Goal: Communication & Community: Share content

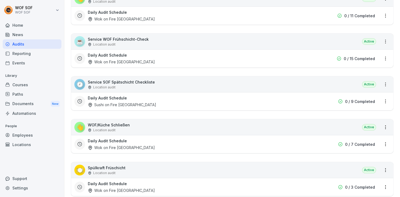
scroll to position [213, 0]
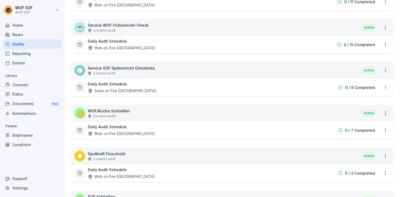
click at [138, 69] on p "Service SOF Spätschicht Checkliste" at bounding box center [121, 68] width 67 height 6
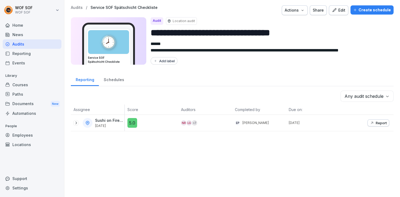
click at [374, 123] on icon "button" at bounding box center [372, 123] width 4 height 4
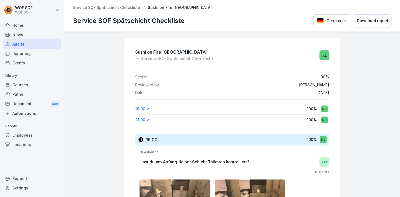
click at [97, 8] on p "Service SOF Spätschicht Checkliste" at bounding box center [106, 7] width 67 height 5
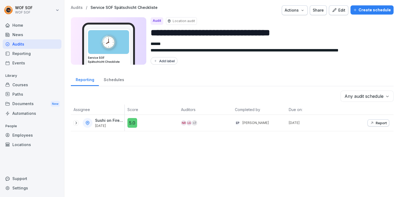
click at [345, 12] on div "Edit" at bounding box center [338, 10] width 13 height 6
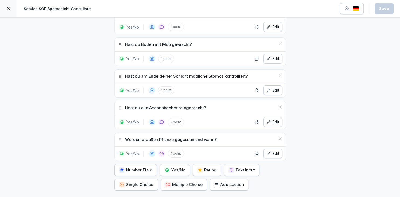
scroll to position [434, 0]
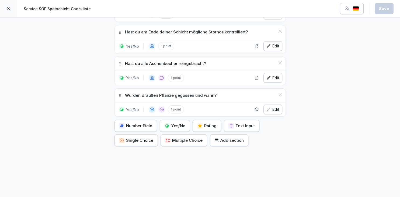
click at [175, 123] on div "Yes/No" at bounding box center [174, 126] width 21 height 6
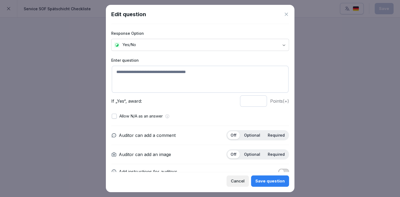
click at [169, 91] on textarea at bounding box center [200, 79] width 177 height 27
type textarea "**********"
click at [255, 152] on p "Optional" at bounding box center [252, 154] width 16 height 5
click at [276, 156] on p "Required" at bounding box center [276, 154] width 17 height 5
click at [279, 184] on button "Save question" at bounding box center [270, 180] width 38 height 11
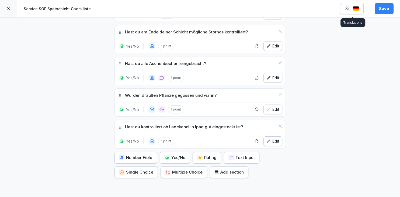
click at [357, 6] on img "button" at bounding box center [355, 8] width 6 height 5
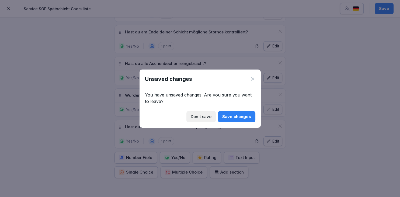
click at [227, 115] on div "Save changes" at bounding box center [236, 117] width 29 height 6
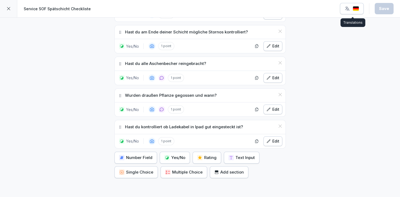
click at [360, 10] on button "button" at bounding box center [352, 8] width 24 height 11
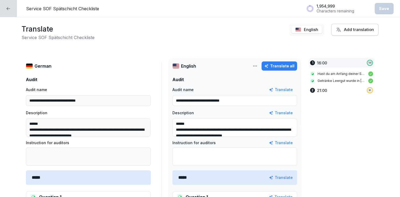
click at [286, 68] on div "Translate all" at bounding box center [279, 66] width 30 height 6
click at [394, 4] on div "Service SOF Spätschicht Checkliste 1,954,175 Characters remaining Save" at bounding box center [210, 9] width 380 height 14
click at [384, 7] on div "Save" at bounding box center [384, 9] width 10 height 6
click at [10, 11] on div at bounding box center [8, 8] width 17 height 17
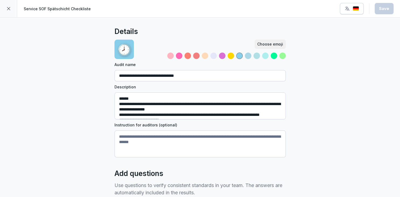
click at [11, 8] on div at bounding box center [8, 8] width 17 height 17
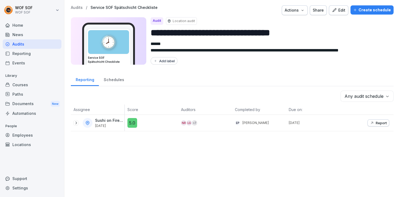
click at [39, 46] on div "Audits" at bounding box center [32, 43] width 59 height 9
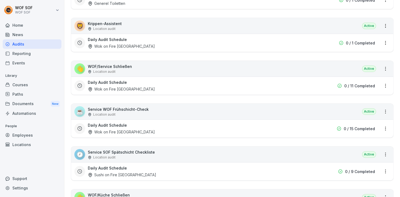
scroll to position [192, 0]
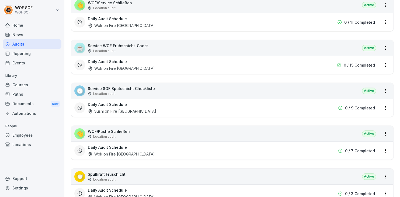
click at [156, 87] on div "🕗 Service SOF Spätschicht Checkliste Location audit Active" at bounding box center [232, 91] width 322 height 16
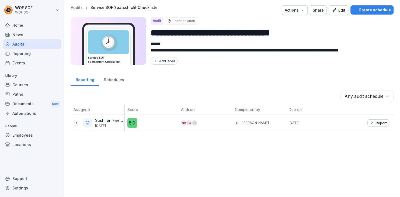
click at [336, 16] on div "**********" at bounding box center [232, 36] width 322 height 62
click at [337, 13] on button "Edit" at bounding box center [338, 10] width 19 height 10
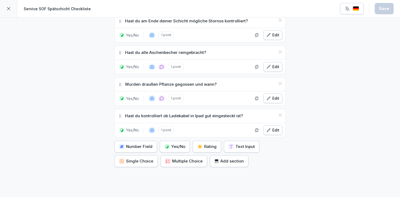
scroll to position [445, 0]
click at [8, 7] on icon at bounding box center [8, 8] width 4 height 4
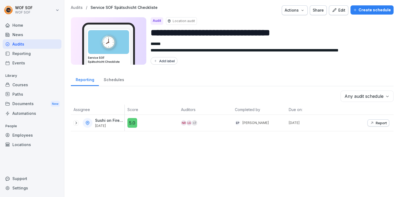
click at [26, 134] on div "Employees" at bounding box center [32, 134] width 59 height 9
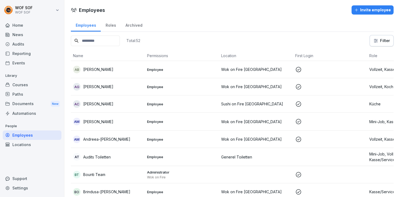
click at [34, 36] on div "News" at bounding box center [32, 34] width 59 height 9
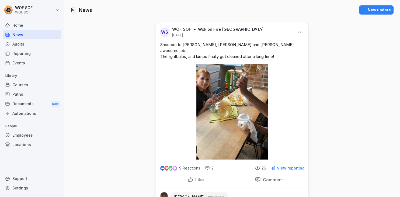
click at [375, 11] on div "New update" at bounding box center [376, 10] width 29 height 6
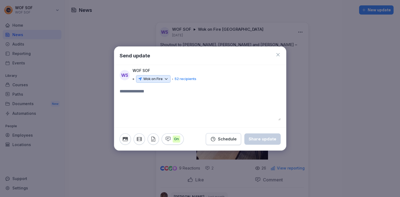
click at [163, 79] on div "Wok on Fire" at bounding box center [153, 79] width 34 height 8
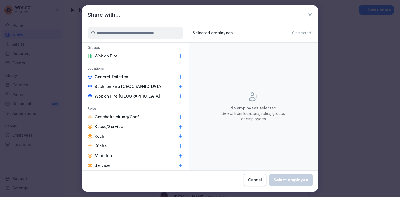
click at [153, 95] on div "Wok on Fire [GEOGRAPHIC_DATA]" at bounding box center [135, 96] width 106 height 10
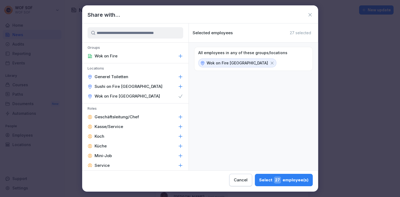
click at [150, 84] on div "Sushi on Fire [GEOGRAPHIC_DATA]" at bounding box center [135, 87] width 106 height 10
click at [259, 178] on div "Select 27 employee(s)" at bounding box center [283, 179] width 49 height 7
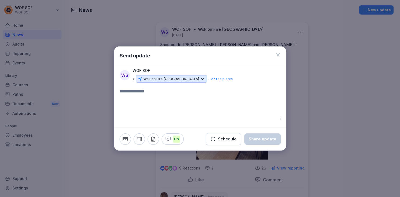
click at [155, 101] on textarea at bounding box center [200, 104] width 161 height 32
type textarea "*"
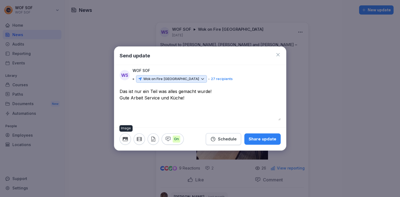
type textarea "**********"
click at [129, 142] on button "button" at bounding box center [125, 138] width 11 height 11
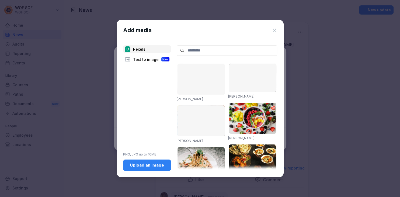
click at [155, 61] on div "Text to image New" at bounding box center [147, 59] width 48 height 8
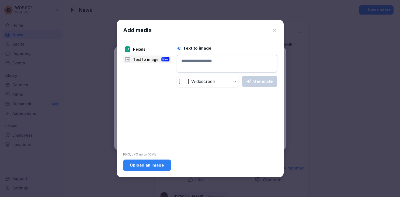
click at [274, 32] on icon at bounding box center [274, 29] width 5 height 5
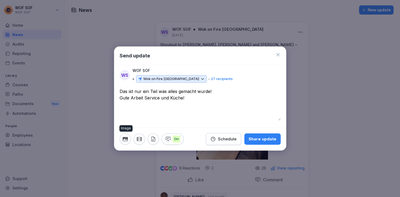
click at [123, 139] on icon "button" at bounding box center [125, 139] width 6 height 6
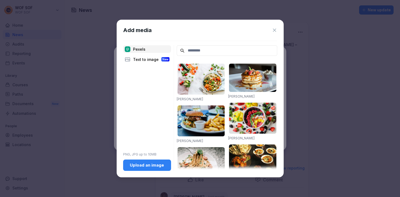
click at [129, 167] on div "Upload an image" at bounding box center [146, 165] width 39 height 6
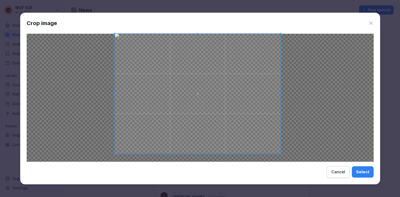
click at [280, 153] on span at bounding box center [280, 153] width 1 height 1
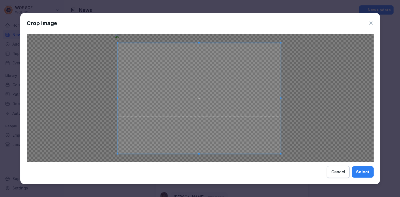
click at [116, 43] on span at bounding box center [116, 42] width 1 height 1
click at [359, 171] on div "Select" at bounding box center [362, 172] width 13 height 6
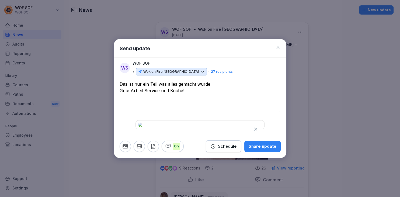
click at [127, 152] on button "button" at bounding box center [125, 146] width 11 height 11
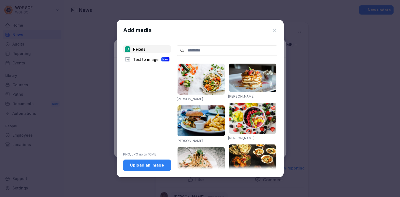
click at [146, 161] on button "Upload an image" at bounding box center [147, 164] width 48 height 11
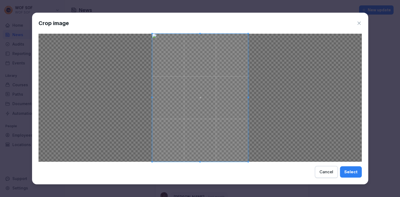
click at [348, 170] on div "Select" at bounding box center [350, 172] width 13 height 6
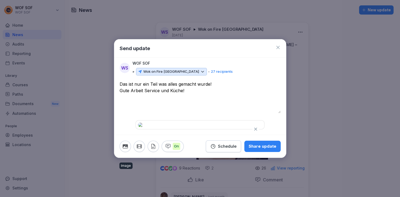
click at [128, 149] on icon "button" at bounding box center [125, 146] width 6 height 6
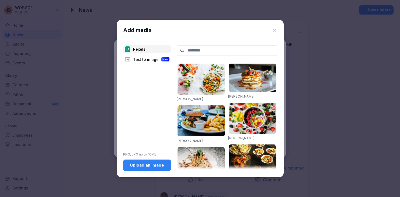
click at [150, 158] on div "Pexels Text to image New PNG, JPG up to 10MB Upload an image" at bounding box center [147, 107] width 48 height 125
click at [150, 159] on div "Pexels Text to image New PNG, JPG up to 10MB Upload an image" at bounding box center [147, 107] width 48 height 125
click at [149, 160] on button "Upload an image" at bounding box center [147, 164] width 48 height 11
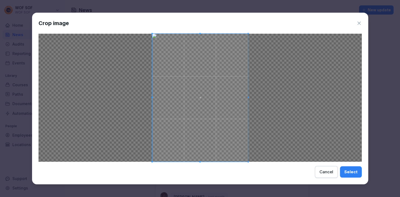
click at [343, 171] on button "Select" at bounding box center [351, 171] width 22 height 11
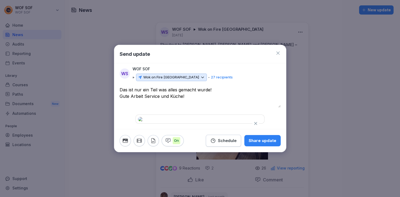
drag, startPoint x: 278, startPoint y: 82, endPoint x: 272, endPoint y: 67, distance: 15.8
click at [272, 86] on textarea "**********" at bounding box center [200, 96] width 161 height 21
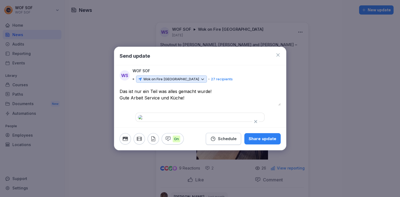
scroll to position [25, 0]
click at [259, 115] on img at bounding box center [200, 117] width 124 height 4
click at [257, 119] on icon "button" at bounding box center [255, 121] width 5 height 5
click at [123, 138] on icon "button" at bounding box center [124, 139] width 5 height 4
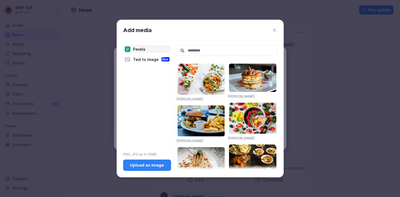
click at [147, 168] on div "Upload an image" at bounding box center [146, 165] width 39 height 6
click at [272, 32] on icon at bounding box center [274, 29] width 5 height 5
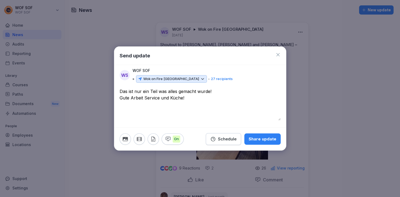
click at [279, 55] on icon at bounding box center [277, 54] width 5 height 5
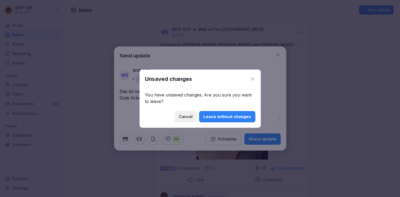
click at [227, 112] on button "Leave without changes" at bounding box center [227, 116] width 56 height 11
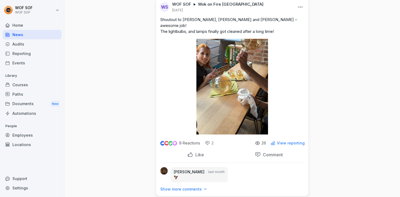
scroll to position [25, 0]
click at [176, 186] on p "Show more comments" at bounding box center [180, 188] width 41 height 5
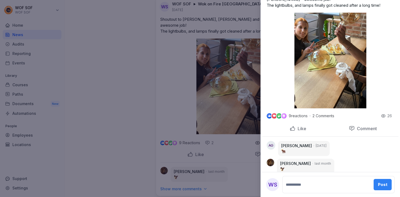
scroll to position [0, 0]
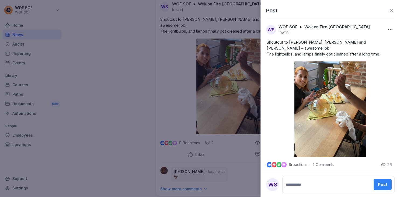
click at [392, 11] on icon at bounding box center [391, 10] width 6 height 6
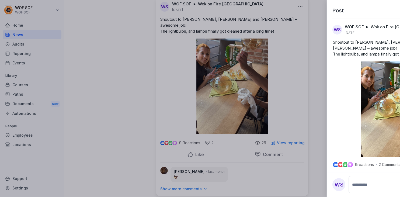
scroll to position [25, 0]
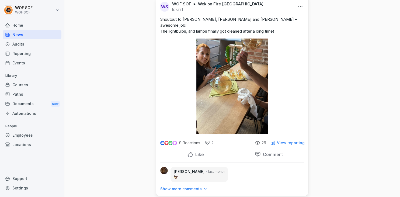
click at [35, 45] on div "Audits" at bounding box center [32, 43] width 59 height 9
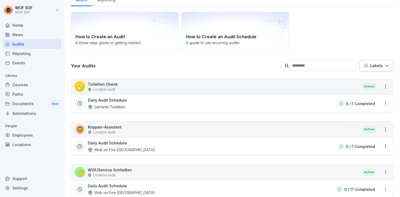
scroll to position [5, 0]
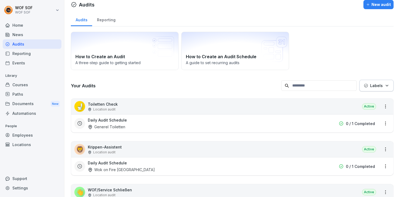
click at [37, 83] on div "Courses" at bounding box center [32, 84] width 59 height 9
